Goal: Information Seeking & Learning: Learn about a topic

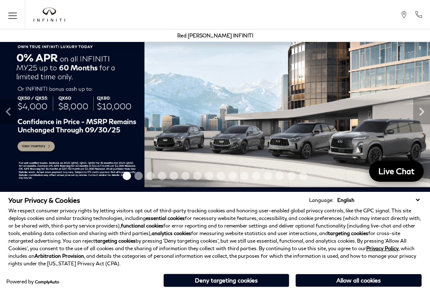
click at [352, 279] on button "Allow all cookies" at bounding box center [359, 280] width 126 height 13
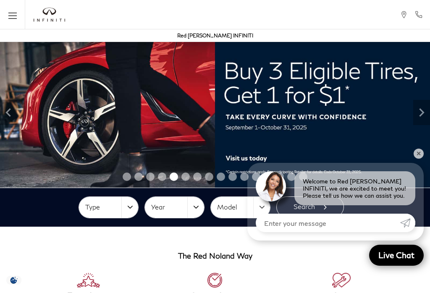
click at [133, 209] on button "Type" at bounding box center [108, 207] width 59 height 21
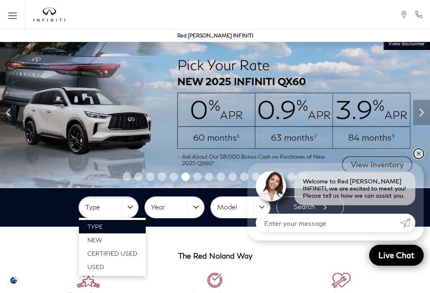
click at [417, 155] on link "✕" at bounding box center [419, 154] width 10 height 10
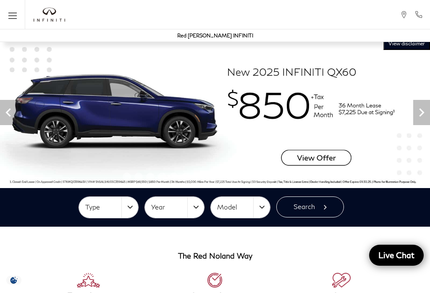
click at [317, 159] on img at bounding box center [215, 112] width 430 height 150
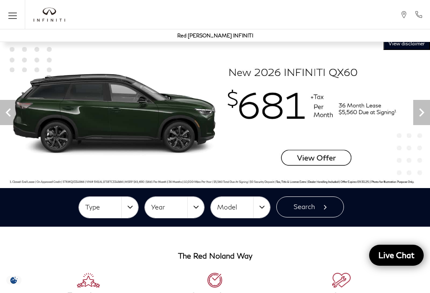
click at [128, 205] on button "Type" at bounding box center [108, 207] width 59 height 21
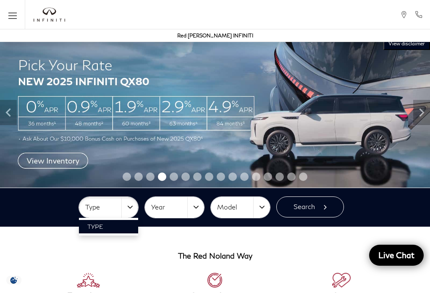
click at [135, 206] on div at bounding box center [215, 146] width 430 height 293
click at [135, 204] on button "Type" at bounding box center [108, 207] width 59 height 21
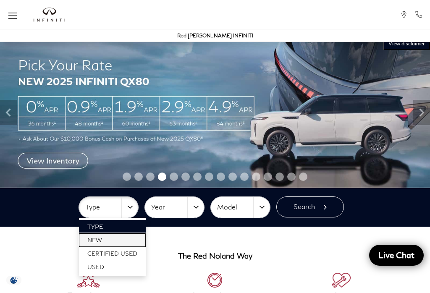
click at [100, 238] on span "New" at bounding box center [94, 239] width 15 height 7
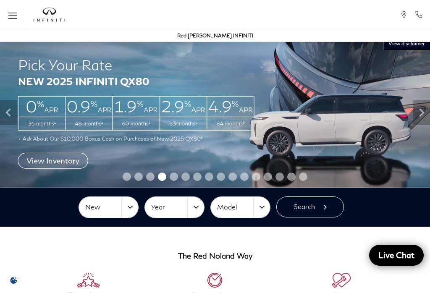
click at [200, 204] on button "Year" at bounding box center [174, 207] width 59 height 21
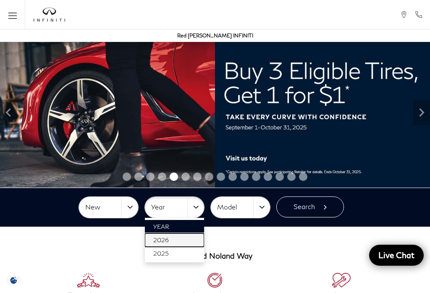
click at [168, 238] on link "2026" at bounding box center [174, 239] width 59 height 13
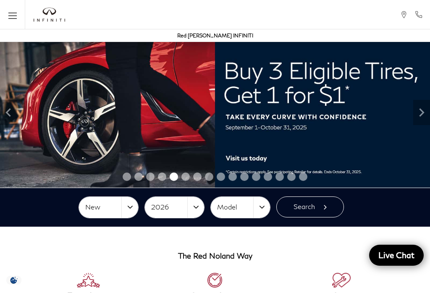
click at [268, 205] on button "Model" at bounding box center [240, 207] width 59 height 21
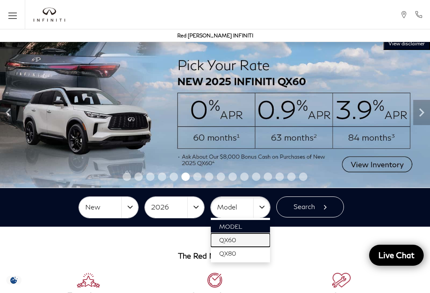
click at [231, 237] on span "QX60" at bounding box center [227, 239] width 17 height 7
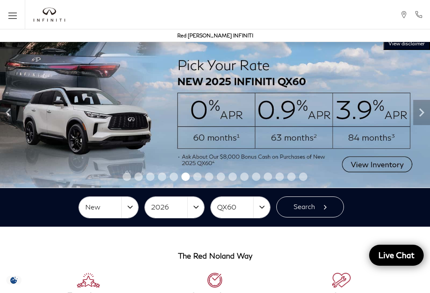
click at [315, 210] on button "Search" at bounding box center [310, 207] width 68 height 21
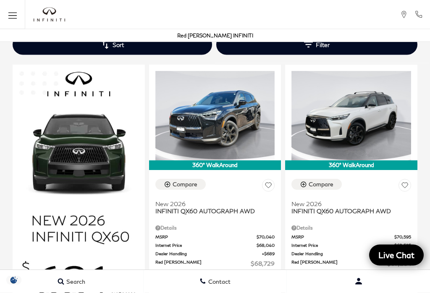
scroll to position [486, 0]
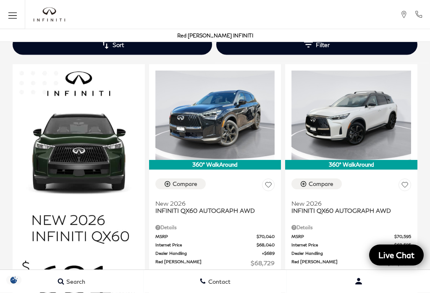
click at [220, 224] on div "Details" at bounding box center [215, 228] width 120 height 8
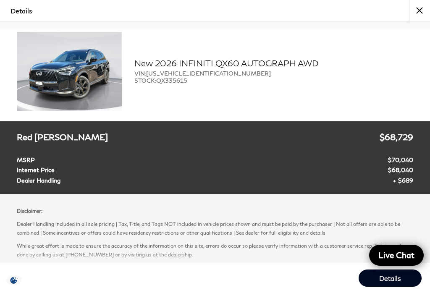
scroll to position [453, 0]
click at [420, 10] on button "close" at bounding box center [419, 10] width 21 height 21
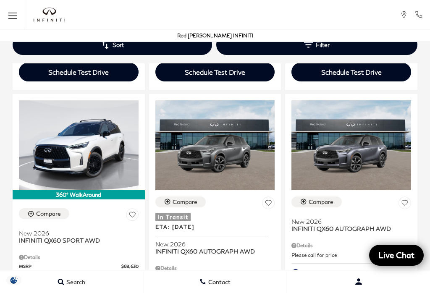
scroll to position [797, 0]
